Goal: Information Seeking & Learning: Learn about a topic

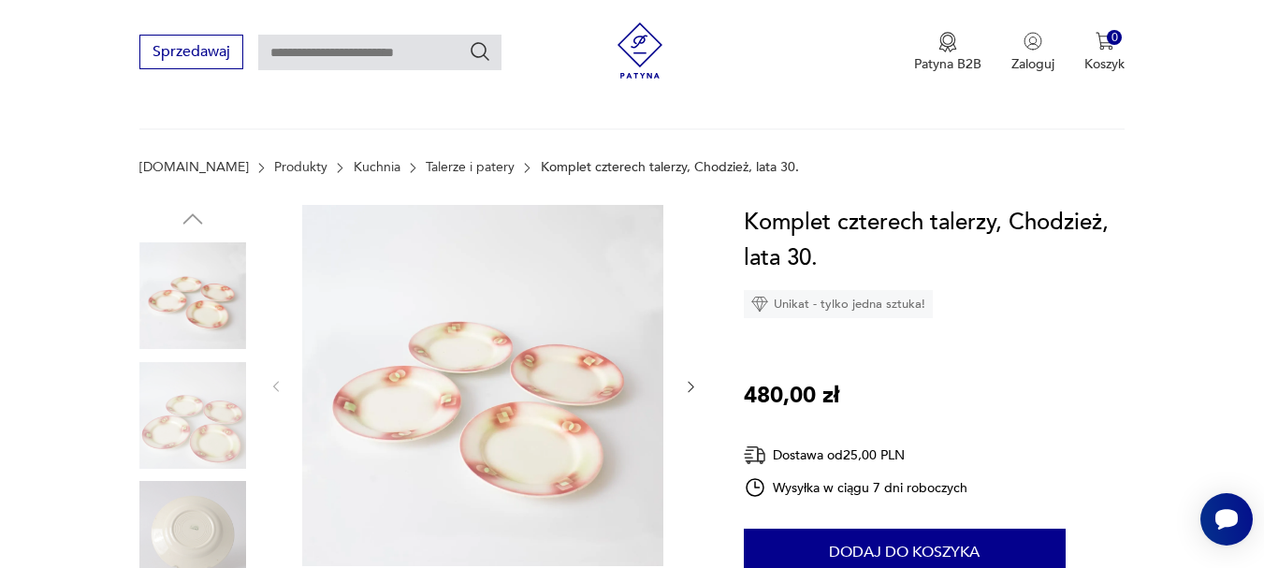
scroll to position [94, 0]
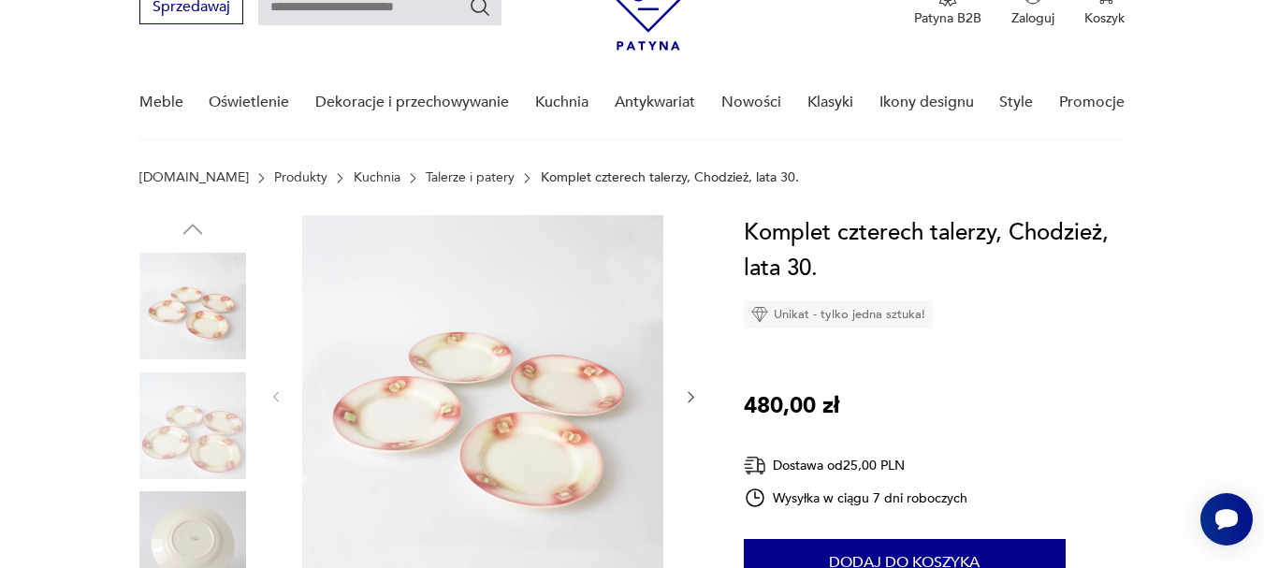
click at [192, 532] on img at bounding box center [192, 544] width 107 height 107
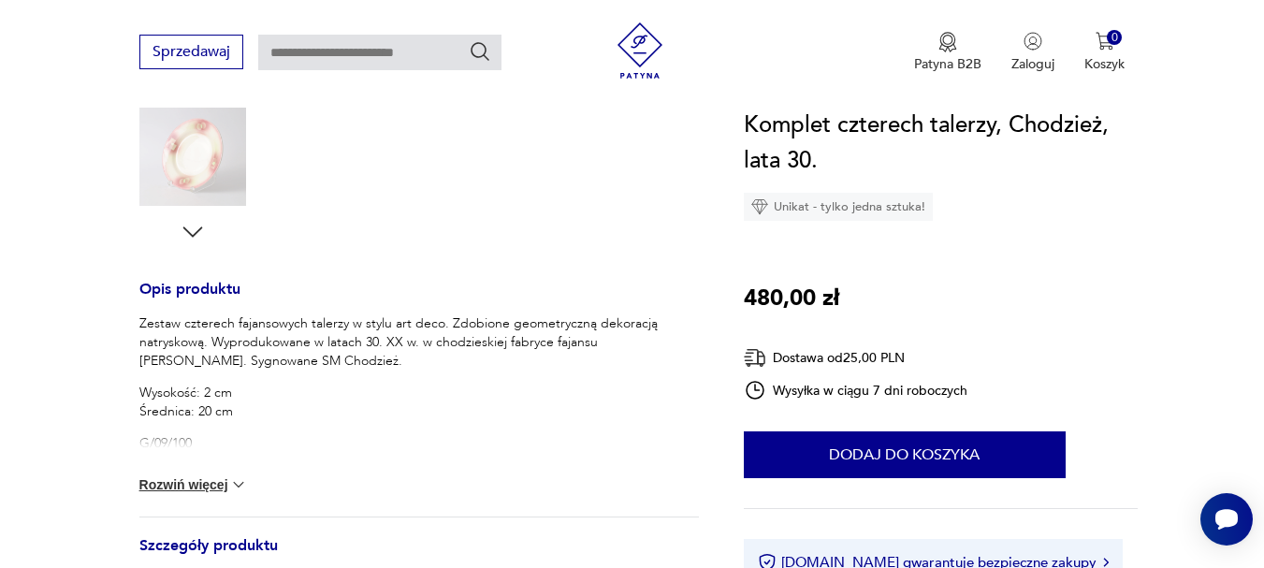
scroll to position [655, 0]
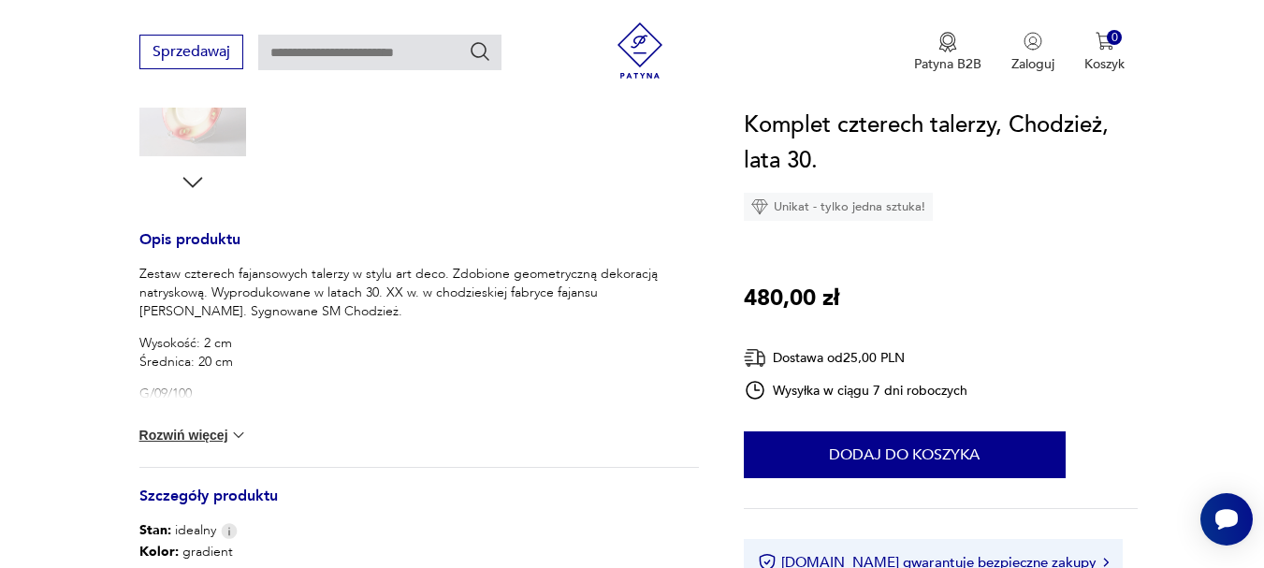
click at [204, 439] on button "Rozwiń więcej" at bounding box center [193, 435] width 109 height 19
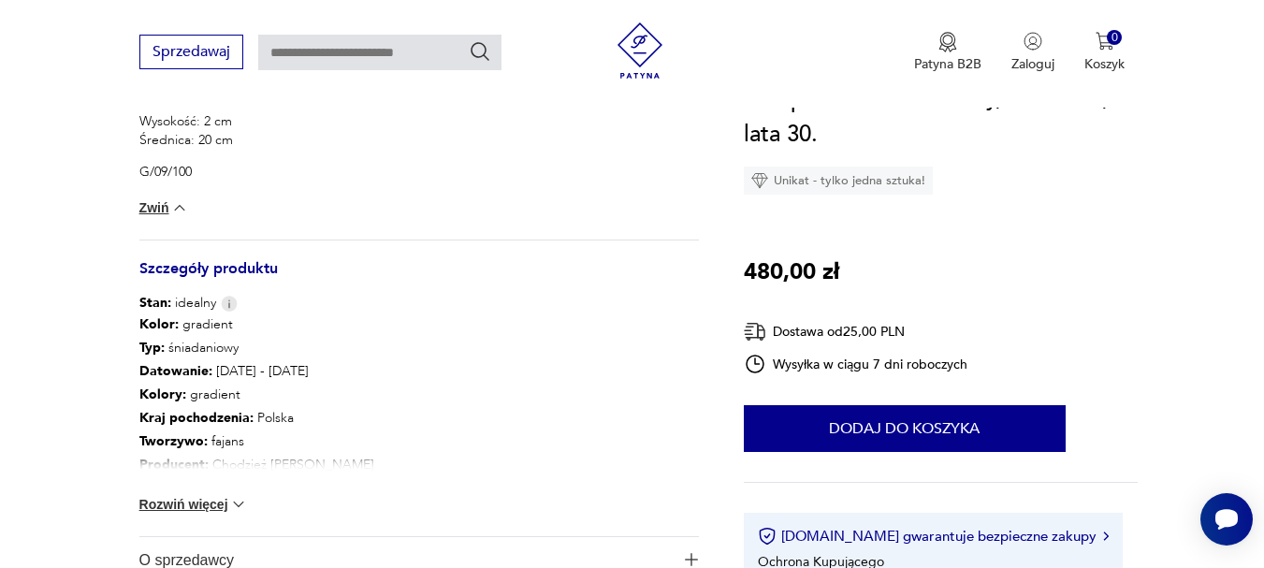
scroll to position [936, 0]
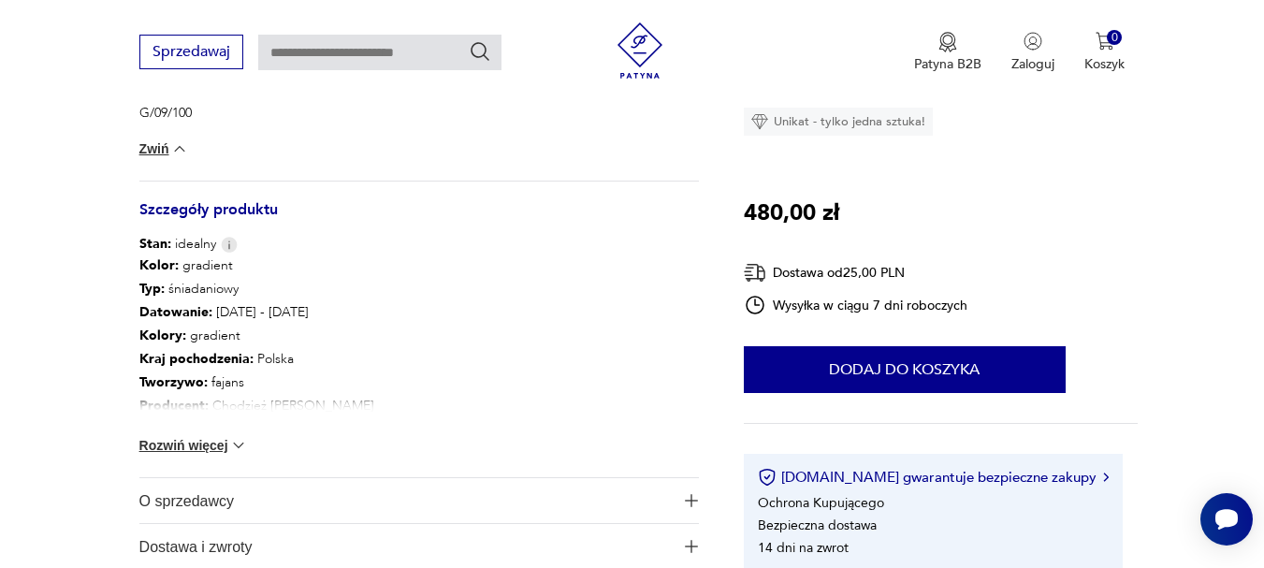
click at [212, 454] on div "Kolor: gradient Typ : śniadaniowy Datowanie : [DATE] - [DATE] Kolory : gradient…" at bounding box center [419, 366] width 560 height 224
click at [209, 441] on button "Rozwiń więcej" at bounding box center [193, 445] width 109 height 19
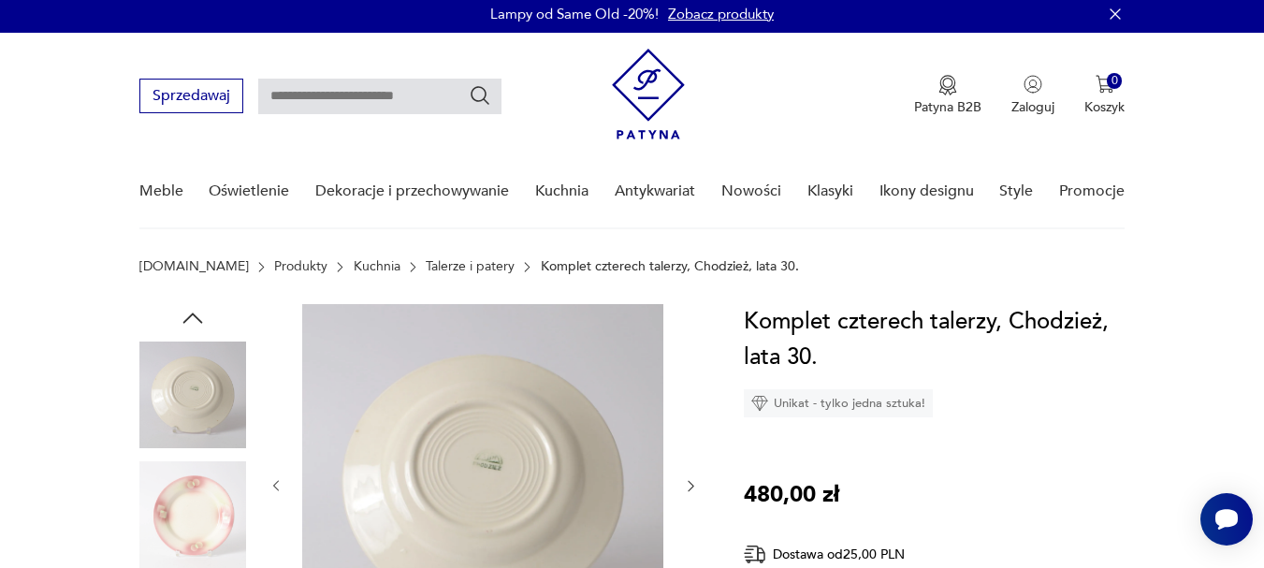
scroll to position [0, 0]
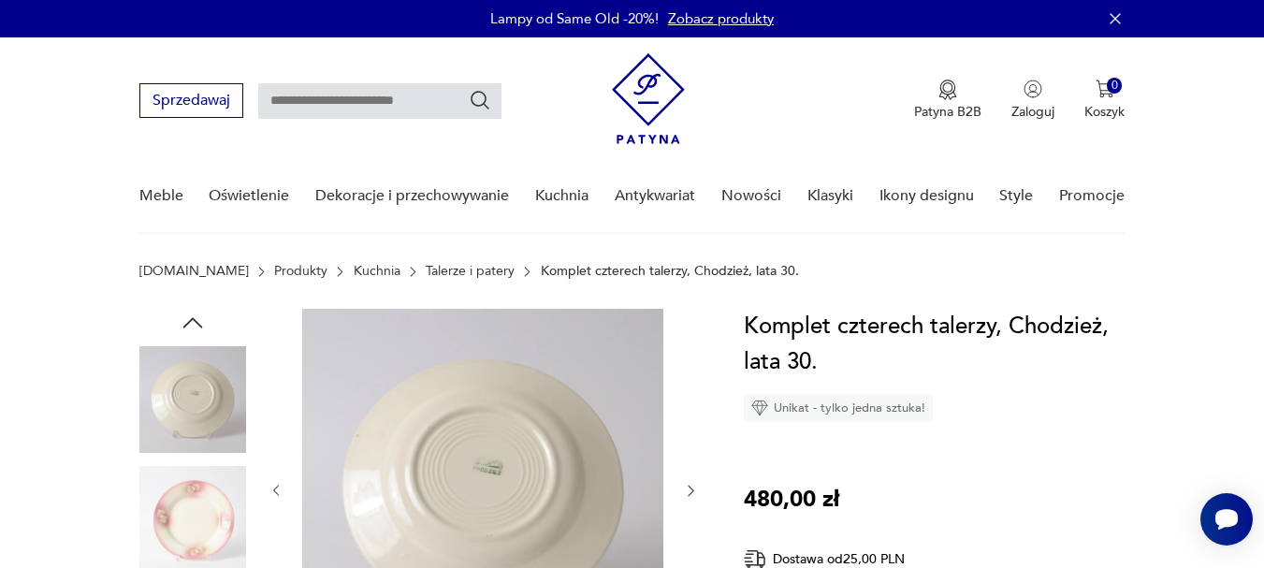
click at [371, 96] on input "text" at bounding box center [379, 101] width 243 height 36
type input "********"
click at [476, 96] on icon "Szukaj" at bounding box center [480, 100] width 22 height 22
type input "********"
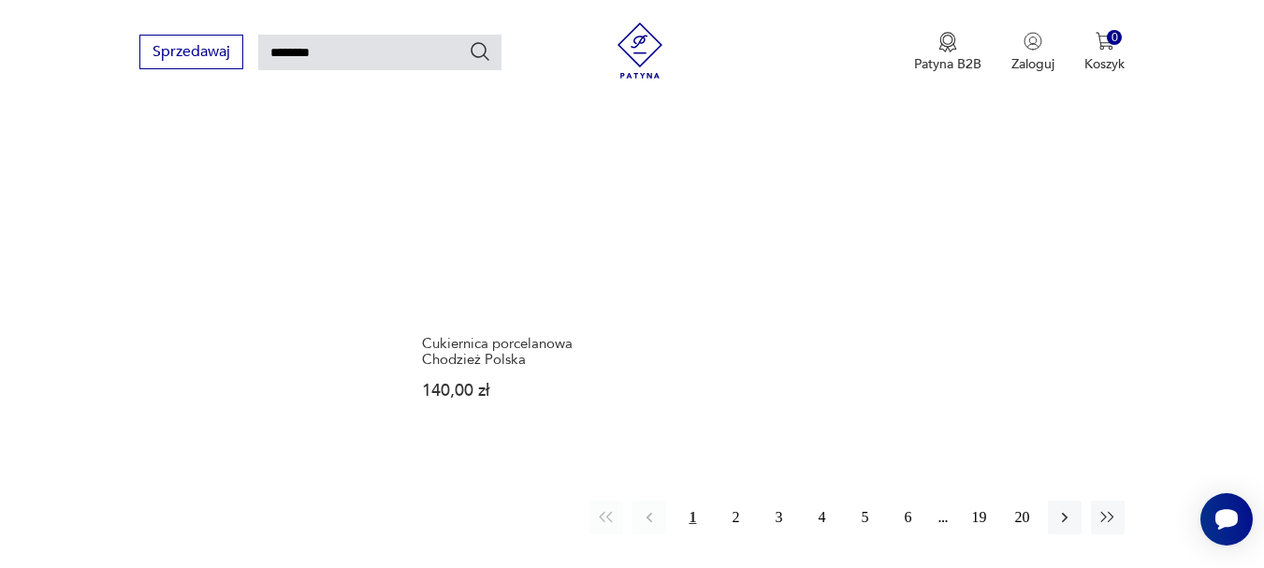
scroll to position [2219, 0]
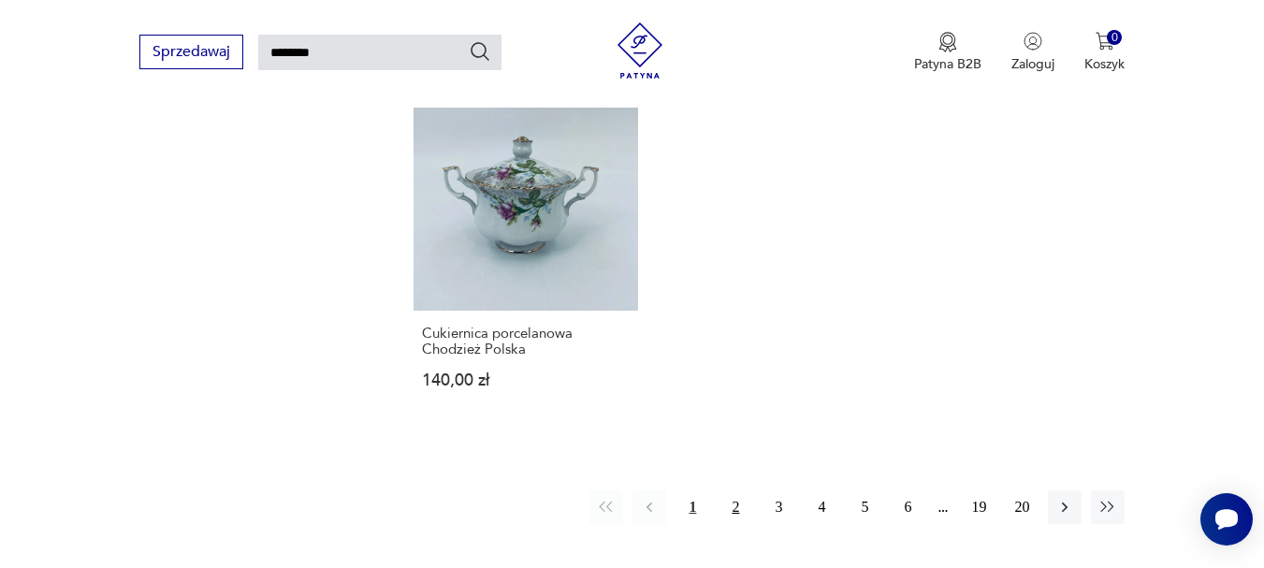
click at [735, 491] on button "2" at bounding box center [736, 507] width 34 height 34
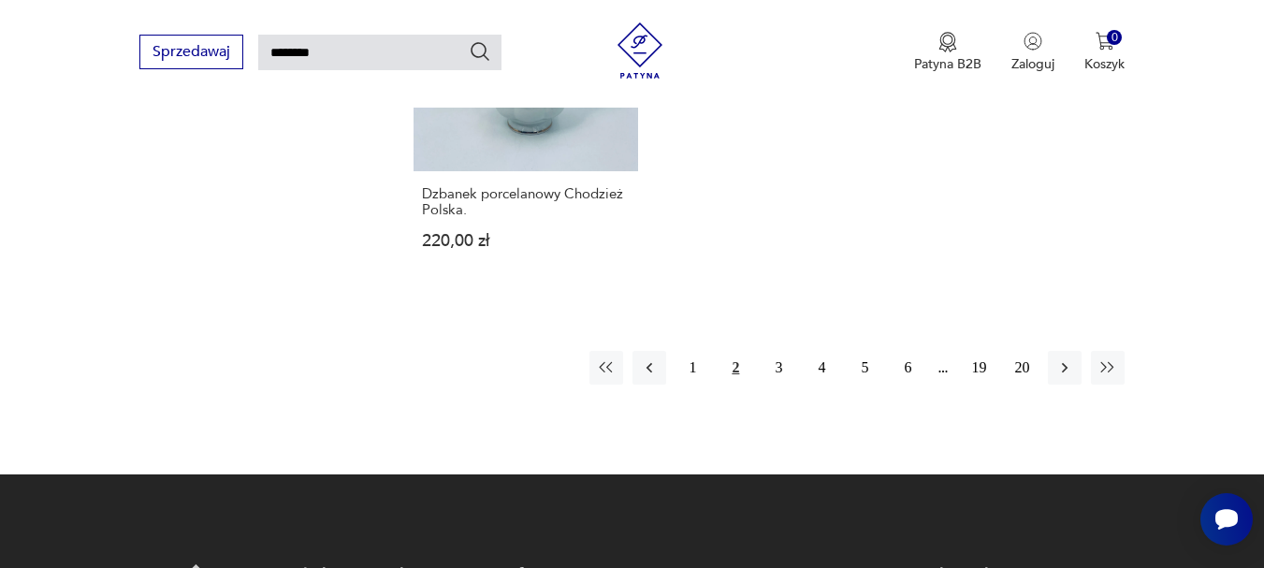
scroll to position [2312, 0]
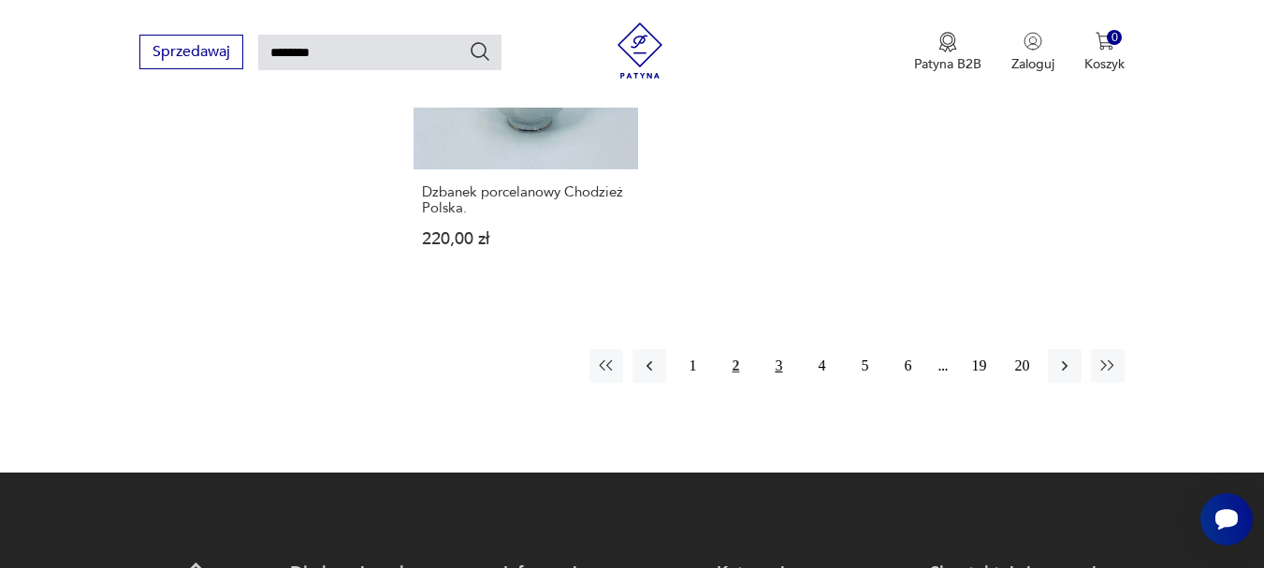
click at [777, 366] on button "3" at bounding box center [779, 366] width 34 height 34
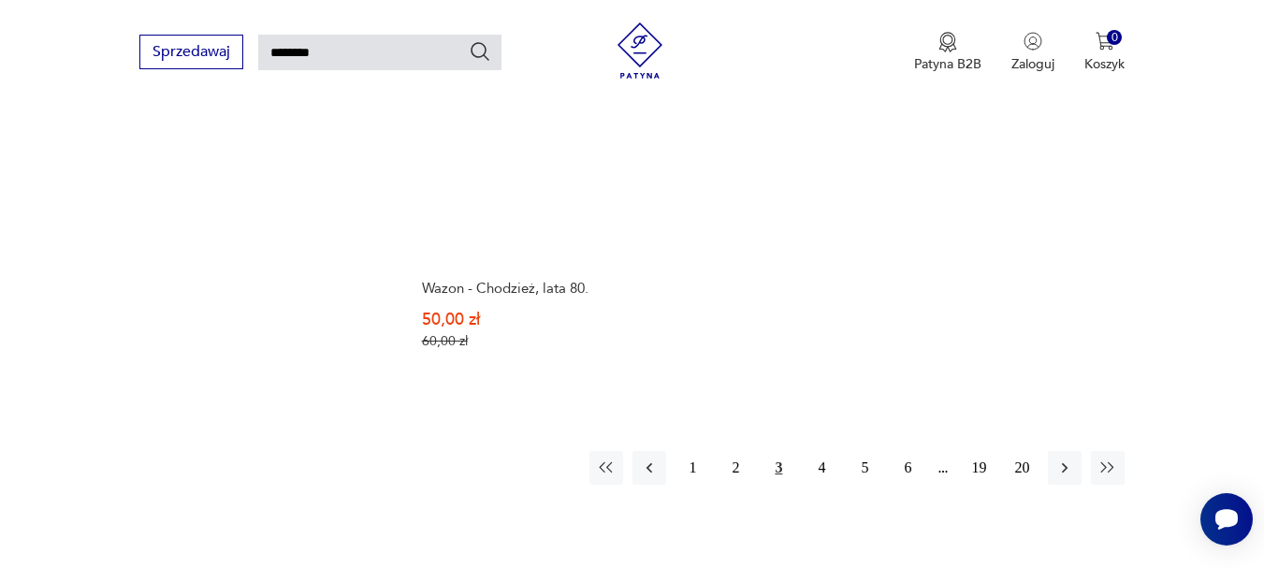
scroll to position [2312, 0]
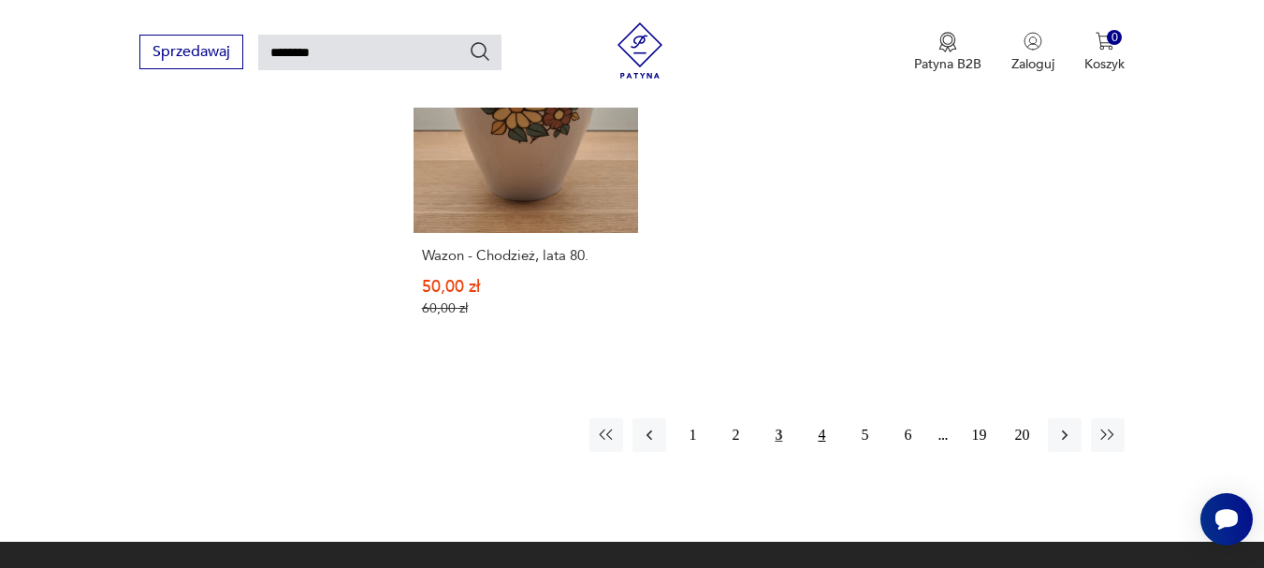
click at [822, 418] on button "4" at bounding box center [822, 435] width 34 height 34
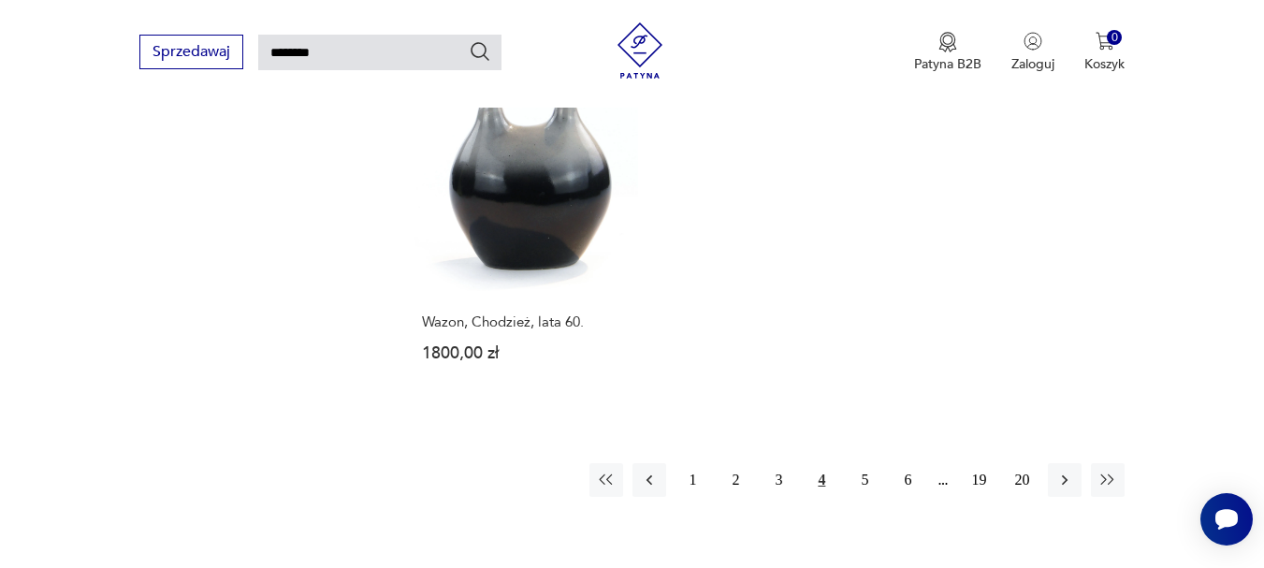
scroll to position [2312, 0]
click at [865, 474] on button "5" at bounding box center [865, 478] width 34 height 34
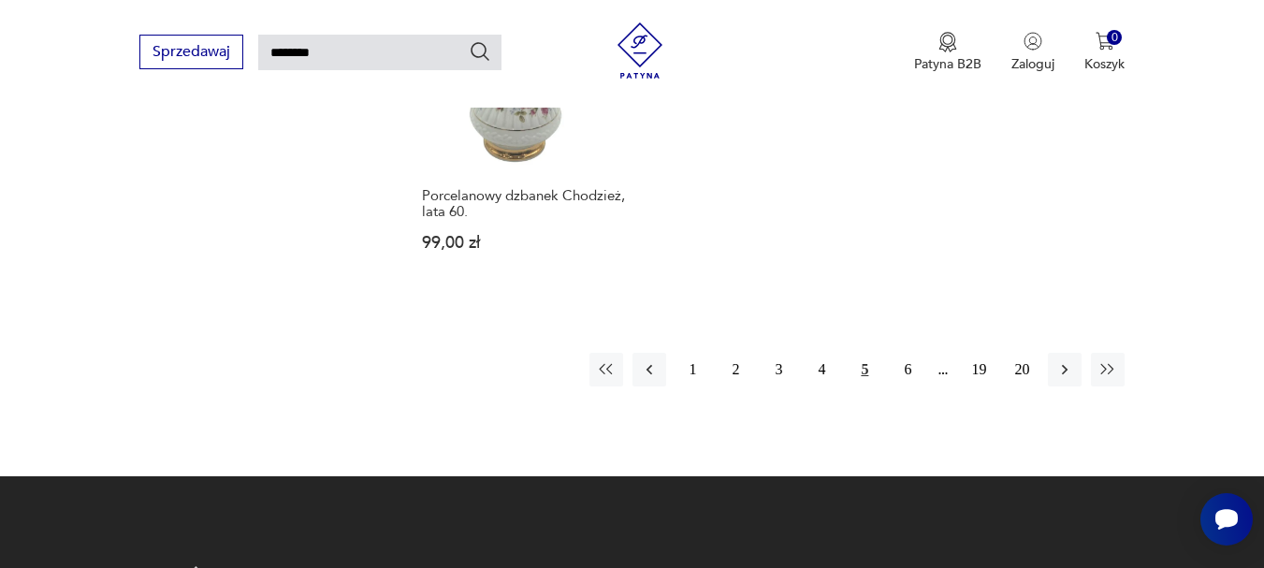
scroll to position [2406, 0]
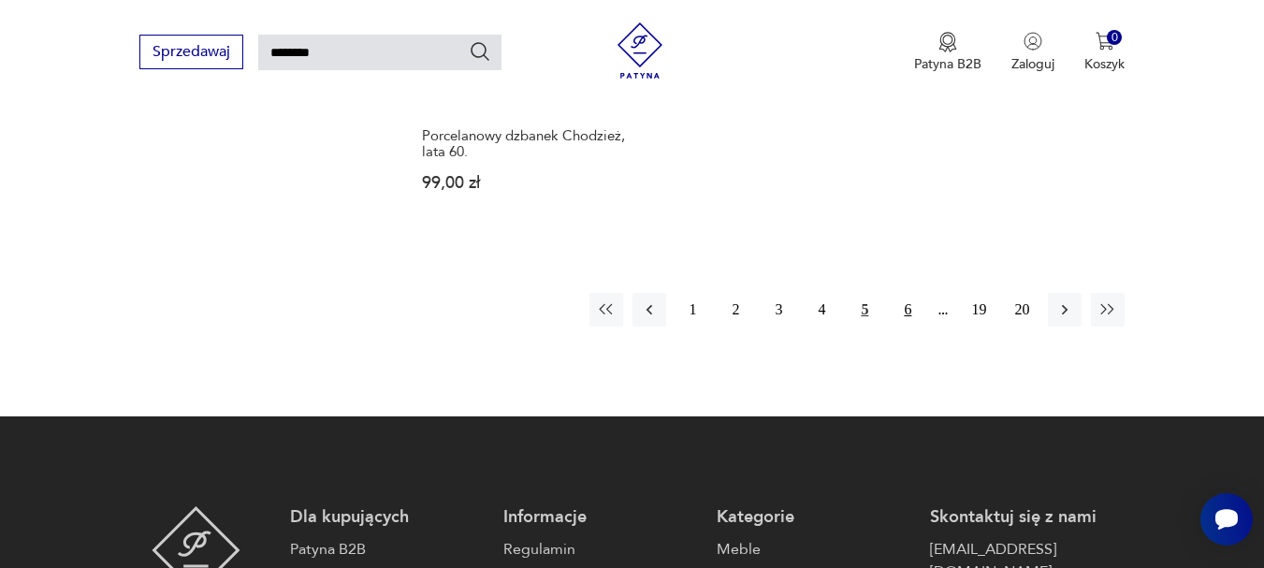
click at [907, 297] on button "6" at bounding box center [908, 310] width 34 height 34
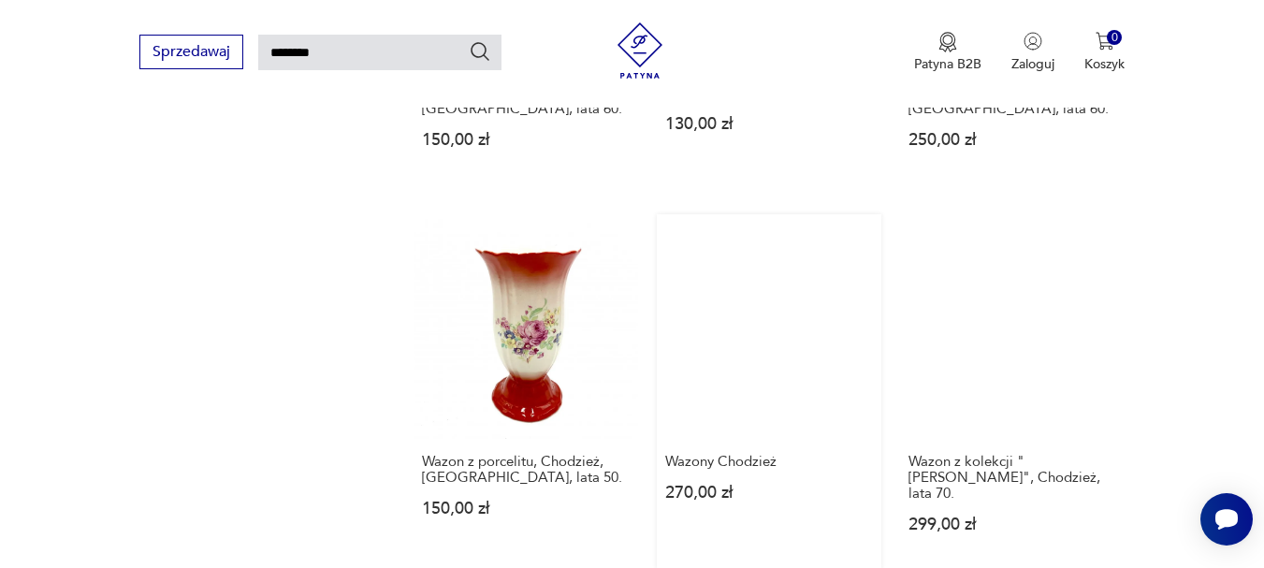
scroll to position [1283, 0]
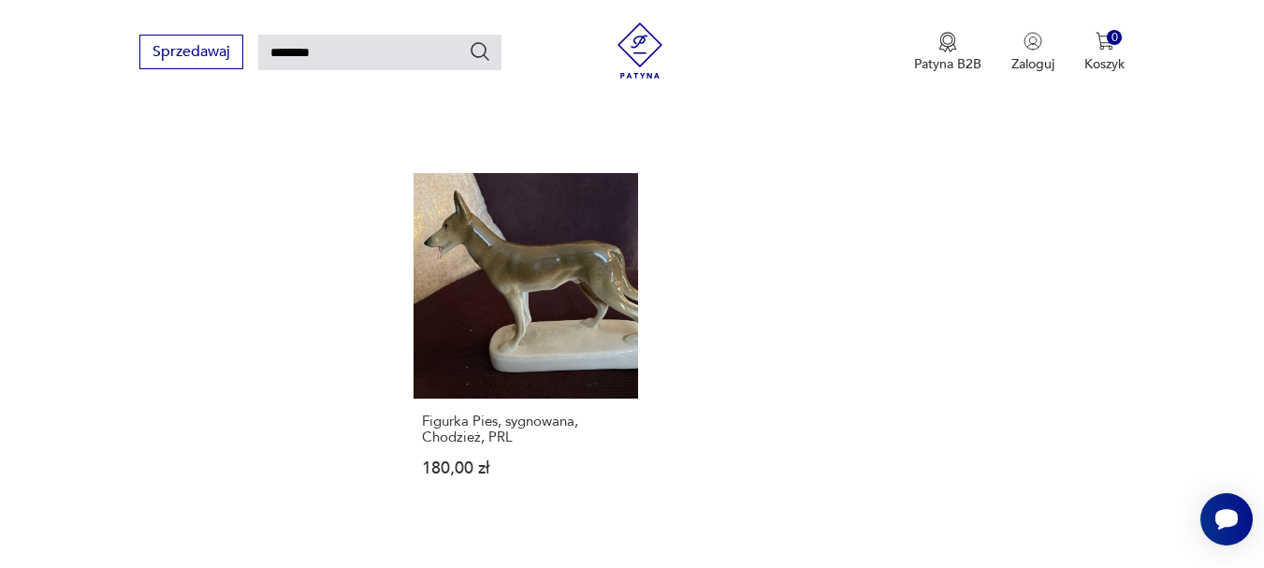
scroll to position [171, 0]
